Goal: Transaction & Acquisition: Purchase product/service

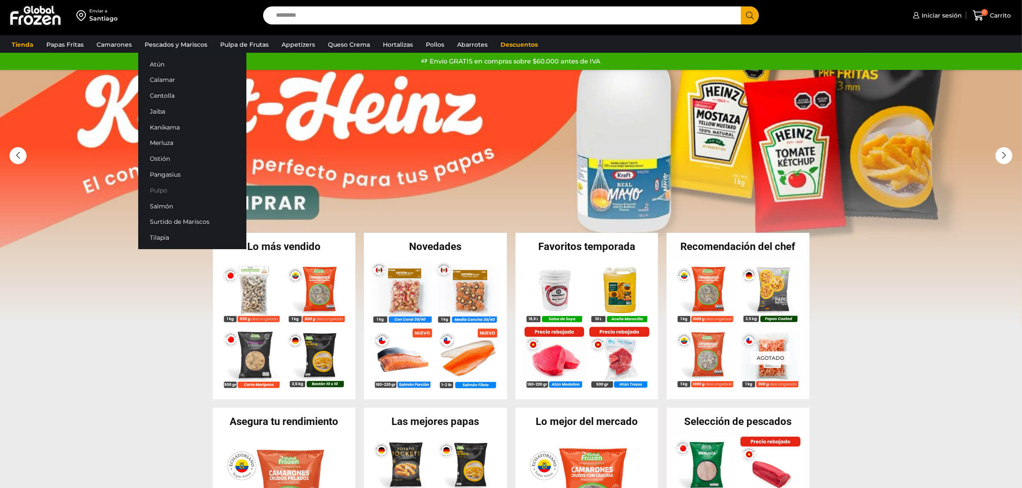
click at [160, 190] on link "Pulpo" at bounding box center [192, 190] width 108 height 16
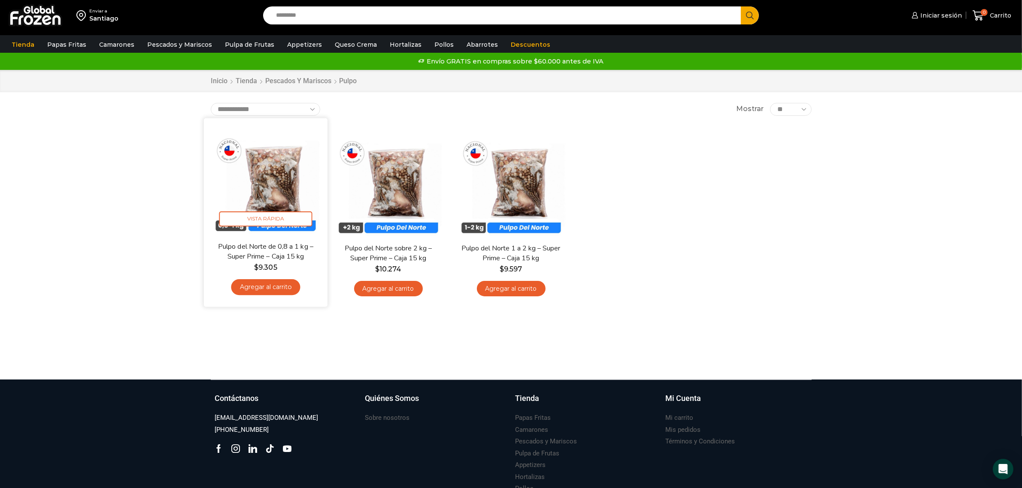
click at [269, 177] on img at bounding box center [265, 179] width 111 height 111
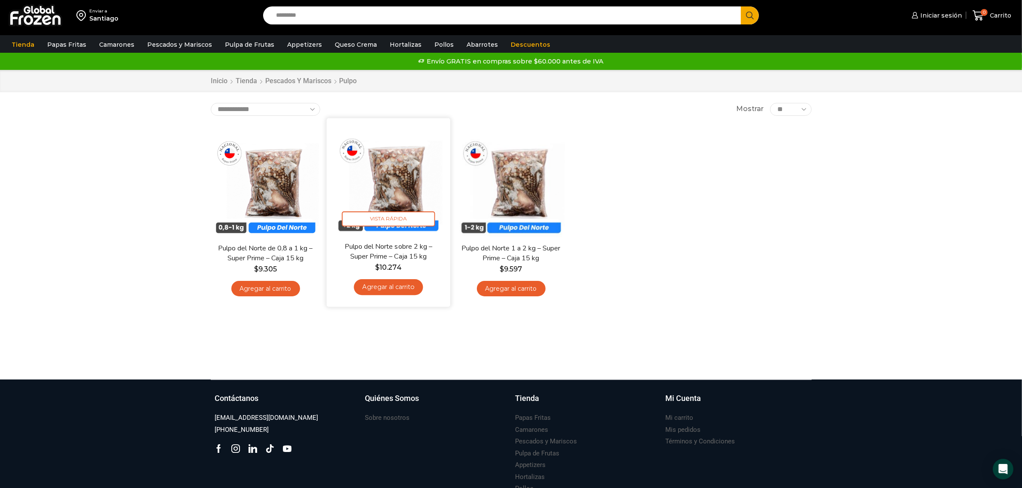
click at [410, 182] on img at bounding box center [388, 179] width 111 height 111
